Goal: Navigation & Orientation: Find specific page/section

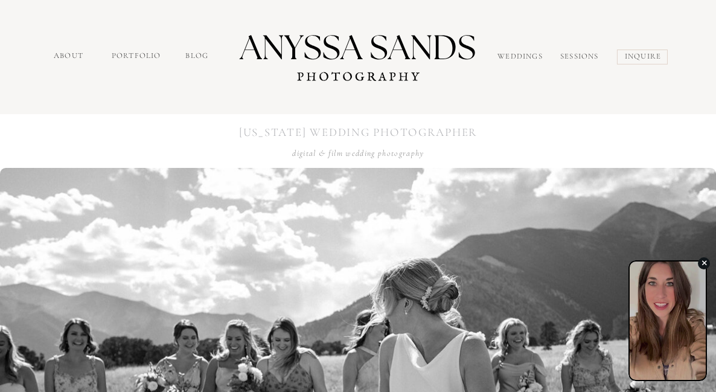
click at [672, 300] on div "button" at bounding box center [668, 314] width 76 height 118
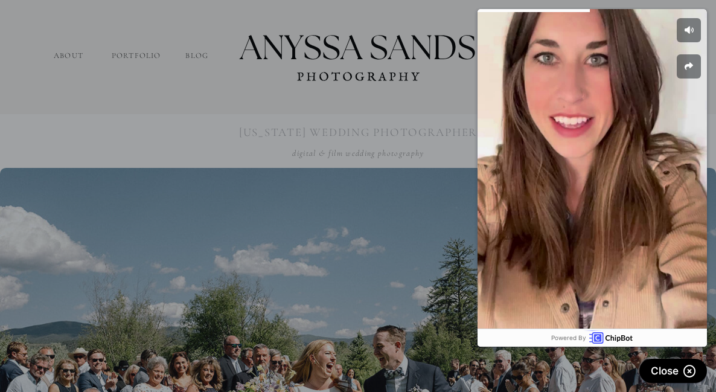
click at [372, 260] on div at bounding box center [358, 294] width 716 height 588
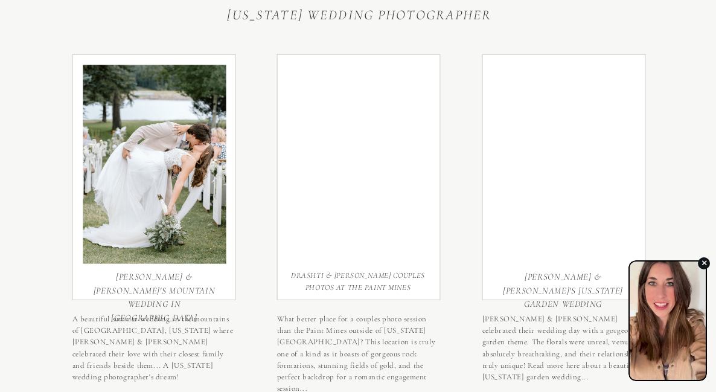
scroll to position [3337, 0]
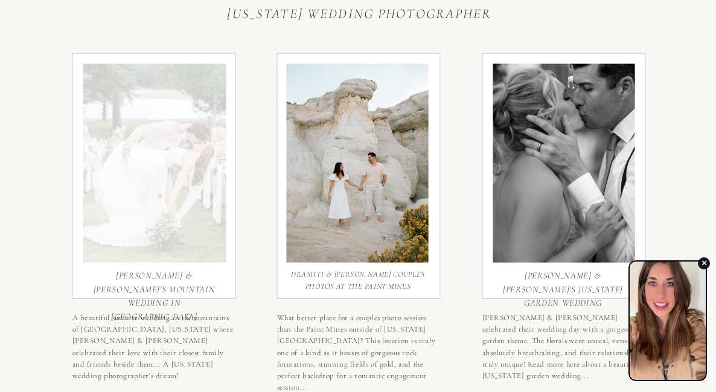
click at [172, 213] on div at bounding box center [154, 162] width 143 height 199
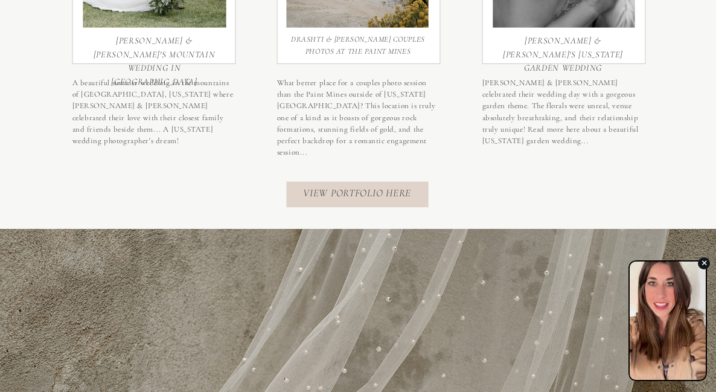
scroll to position [3571, 0]
click at [386, 196] on nav "View portfolio here" at bounding box center [360, 195] width 114 height 17
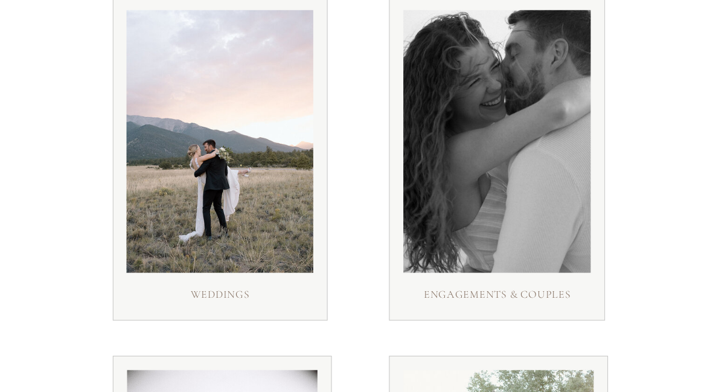
scroll to position [243, 0]
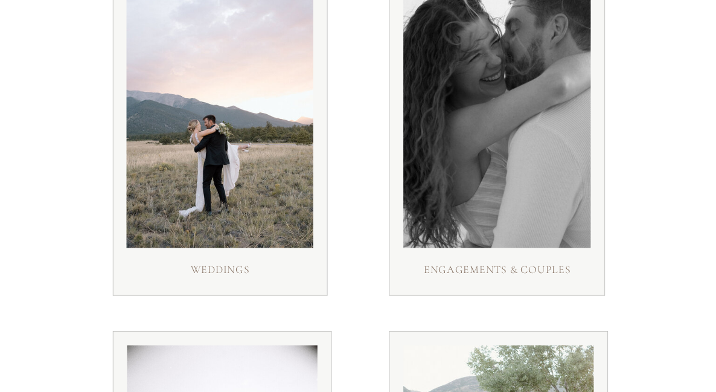
click at [252, 254] on div at bounding box center [220, 133] width 215 height 325
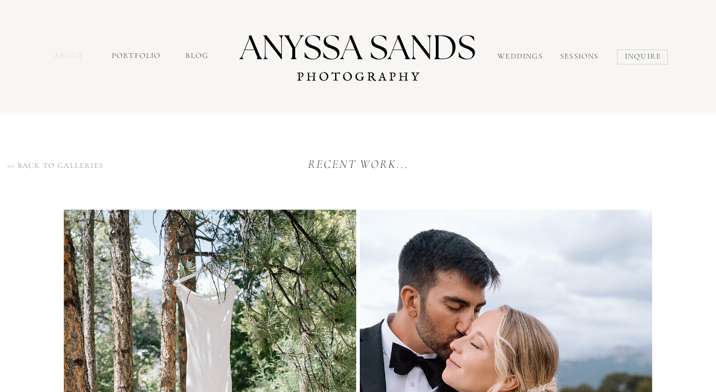
click at [76, 54] on nav "about" at bounding box center [70, 57] width 33 height 14
